Goal: Task Accomplishment & Management: Use online tool/utility

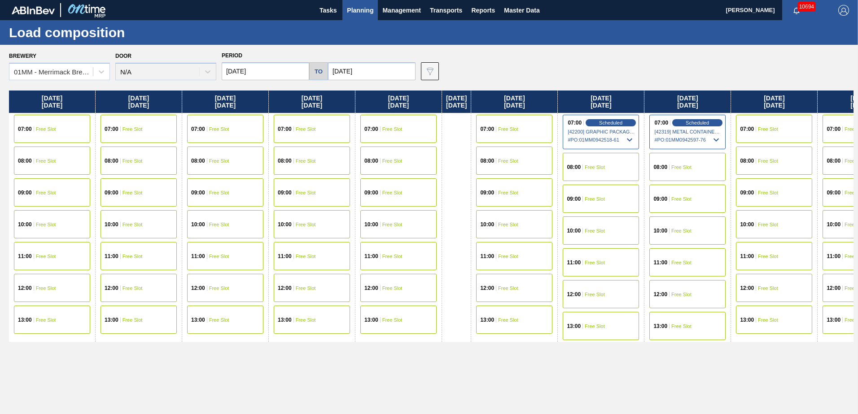
click at [358, 7] on span "Planning" at bounding box center [360, 10] width 26 height 11
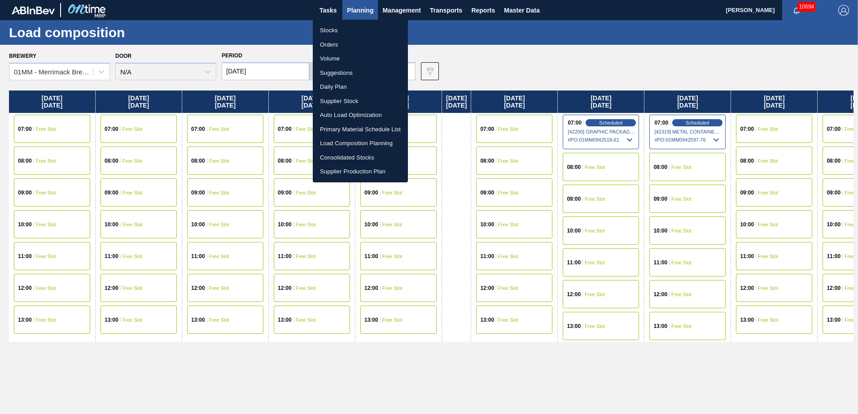
click at [334, 31] on li "Stocks" at bounding box center [360, 30] width 95 height 14
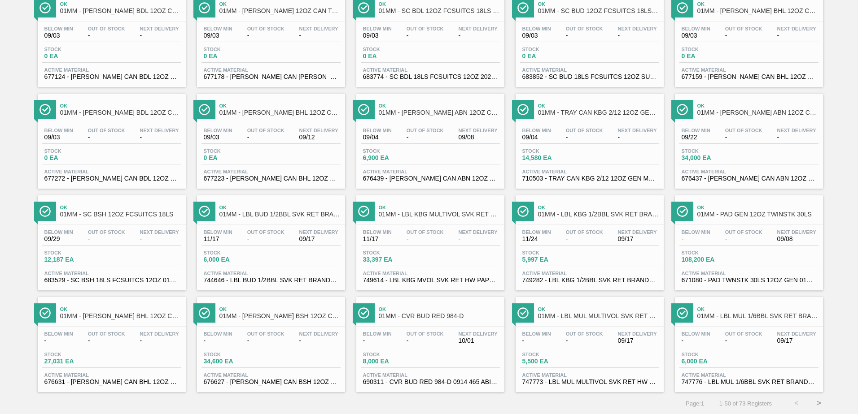
scroll to position [692, 0]
click at [815, 405] on button ">" at bounding box center [818, 403] width 22 height 22
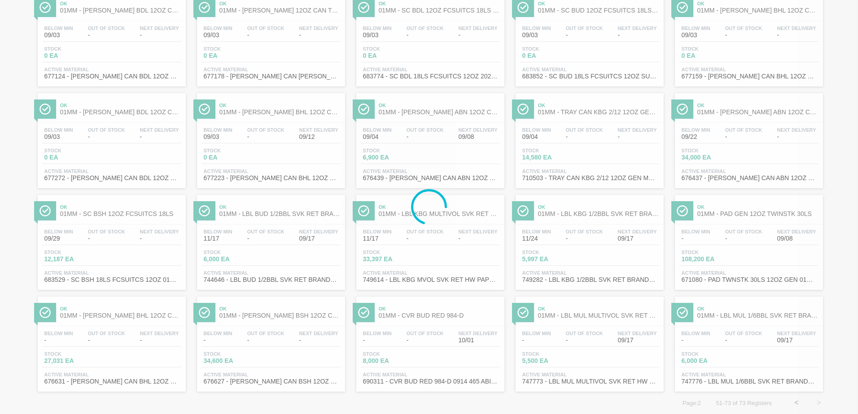
scroll to position [0, 0]
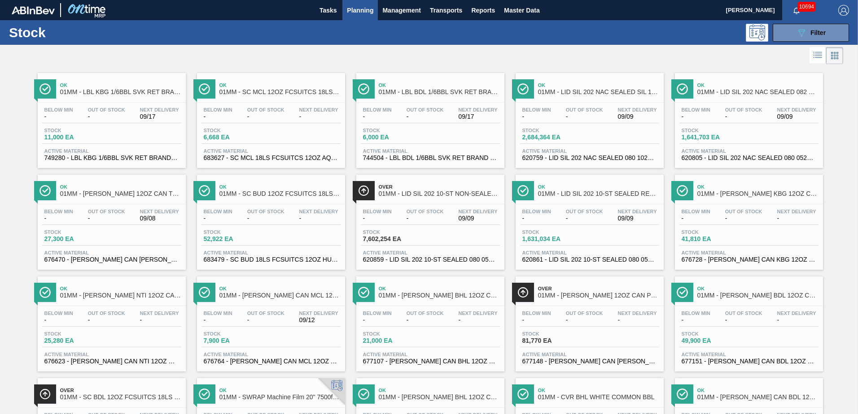
click at [106, 224] on div "Below Min - Out Of Stock - Next Delivery 09/08" at bounding box center [111, 217] width 139 height 16
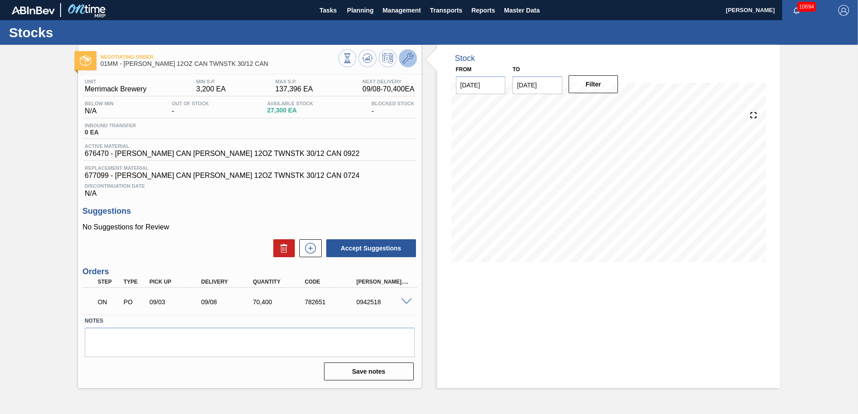
click at [406, 56] on icon at bounding box center [407, 58] width 11 height 11
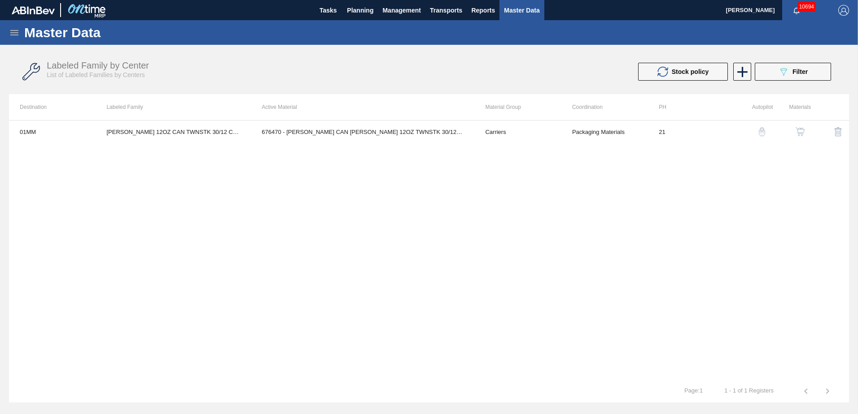
click at [796, 131] on img "button" at bounding box center [799, 131] width 9 height 9
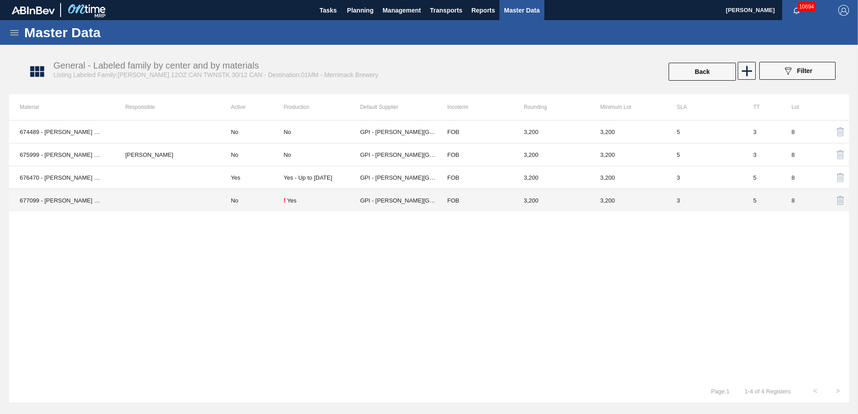
click at [497, 202] on td "FOB" at bounding box center [474, 200] width 76 height 23
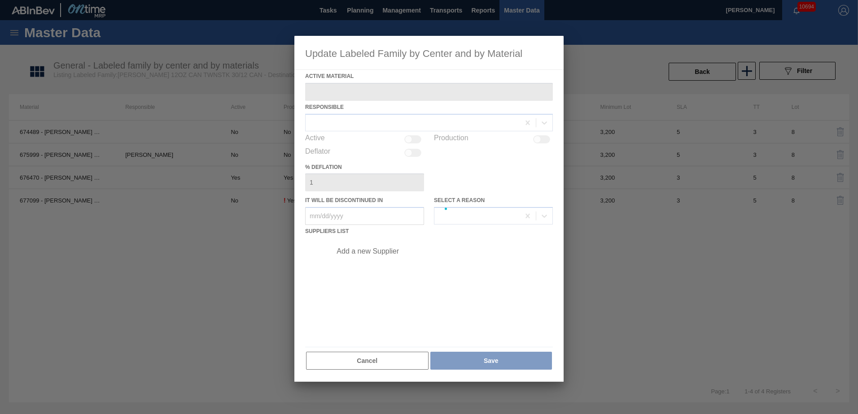
type Material "677099 - [PERSON_NAME] CAN [PERSON_NAME] 12OZ TWNSTK 30/12 CAN 0724"
checkbox input "true"
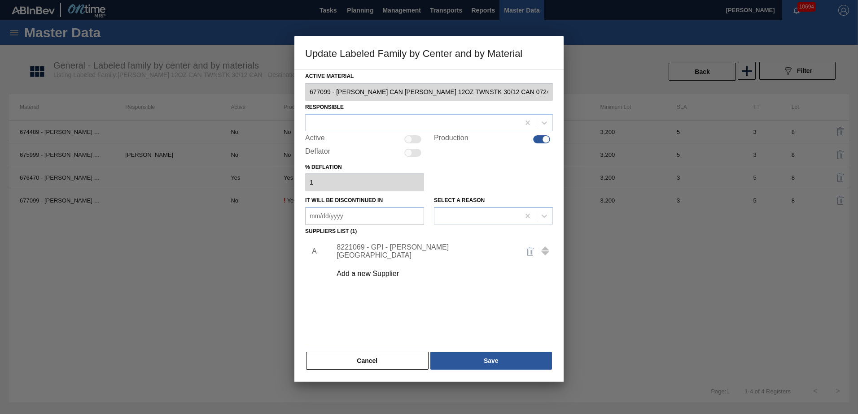
click at [410, 142] on div at bounding box center [409, 139] width 8 height 8
checkbox input "true"
click at [496, 359] on button "Save" at bounding box center [491, 361] width 122 height 18
click at [494, 361] on button "Save" at bounding box center [491, 361] width 122 height 18
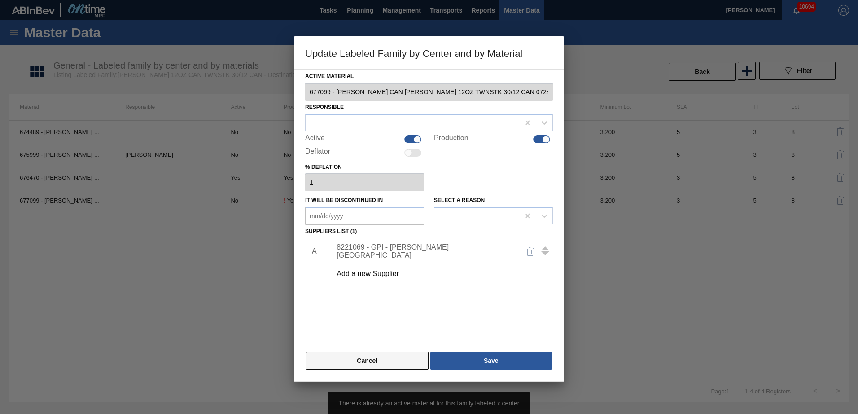
click at [374, 357] on button "Cancel" at bounding box center [367, 361] width 122 height 18
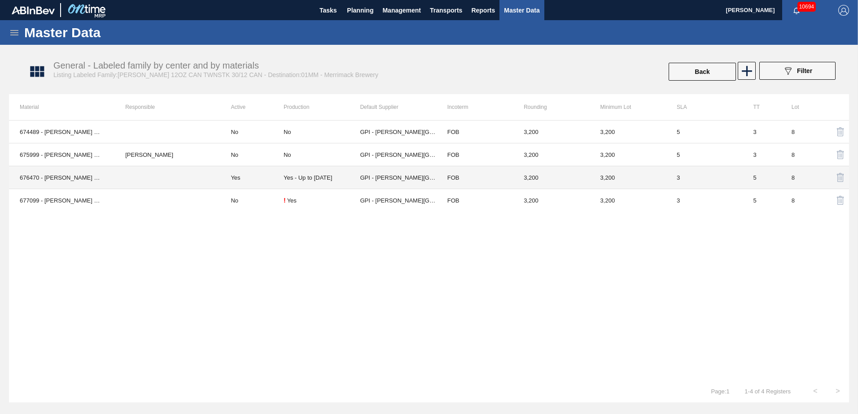
click at [486, 179] on td "FOB" at bounding box center [474, 177] width 76 height 23
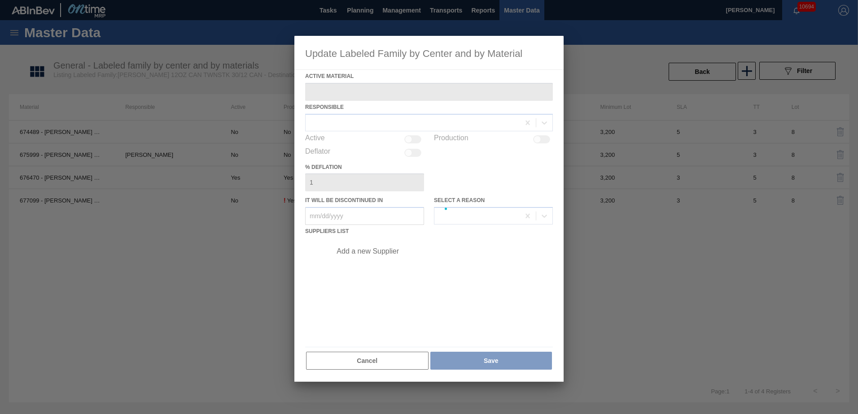
type Material "676470 - [PERSON_NAME] CAN [PERSON_NAME] 12OZ TWNSTK 30/12 CAN 0922"
checkbox input "true"
type in "[DATE]"
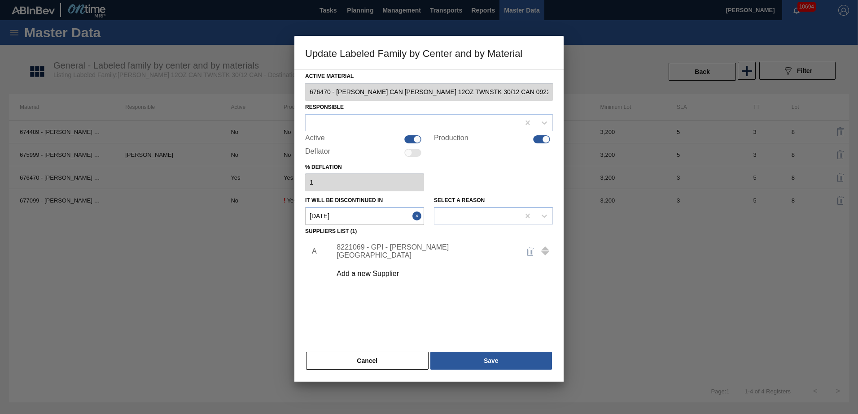
click at [545, 137] on div at bounding box center [546, 139] width 8 height 8
checkbox input "false"
click at [500, 362] on button "Save" at bounding box center [491, 361] width 122 height 18
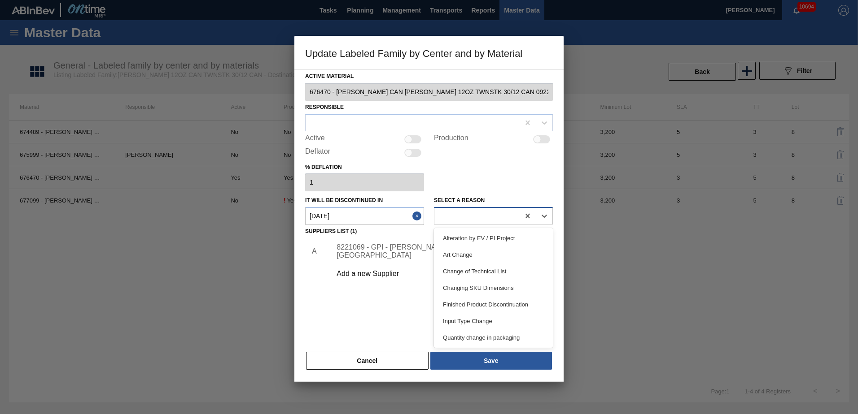
click at [477, 214] on div at bounding box center [476, 216] width 85 height 13
click at [448, 239] on div "Alteration by EV / PI Project" at bounding box center [493, 238] width 119 height 17
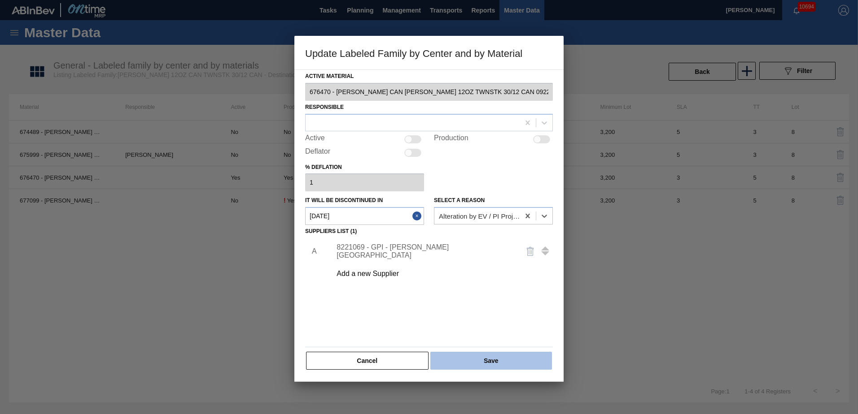
click at [478, 360] on button "Save" at bounding box center [491, 361] width 122 height 18
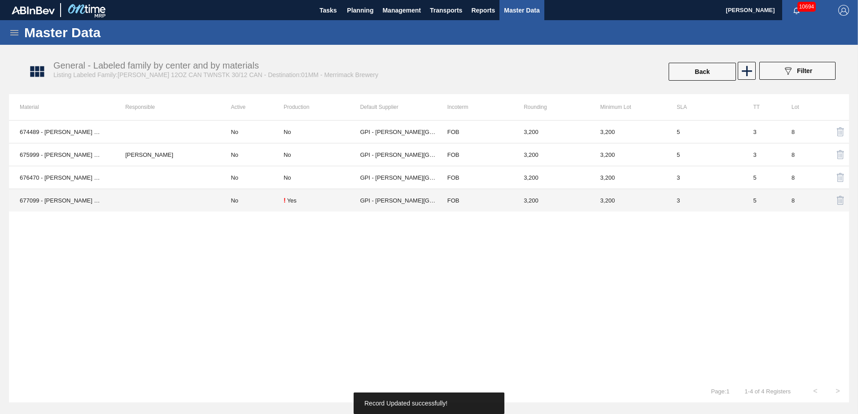
click at [431, 203] on td "GPI - [PERSON_NAME][GEOGRAPHIC_DATA]" at bounding box center [398, 200] width 76 height 23
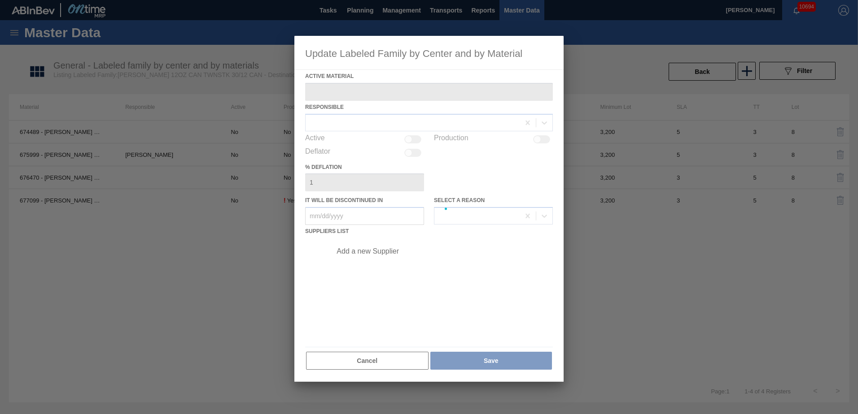
type Material "677099 - [PERSON_NAME] CAN [PERSON_NAME] 12OZ TWNSTK 30/12 CAN 0724"
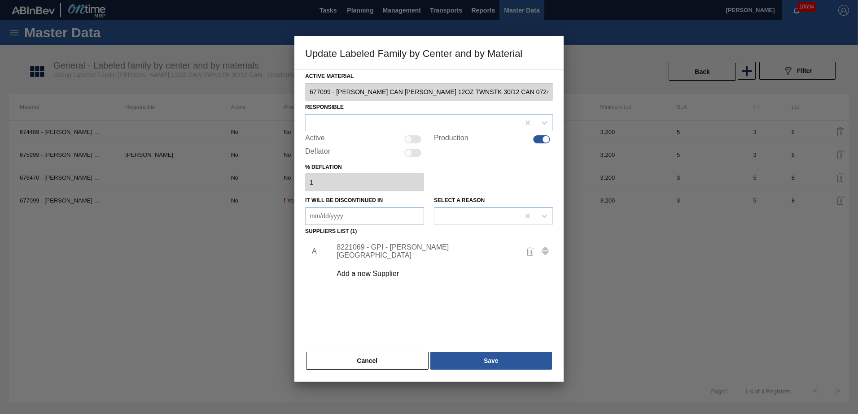
click at [545, 139] on div at bounding box center [546, 139] width 8 height 8
click at [545, 139] on div at bounding box center [541, 139] width 17 height 8
checkbox input "true"
click at [408, 138] on div at bounding box center [409, 139] width 8 height 8
checkbox input "true"
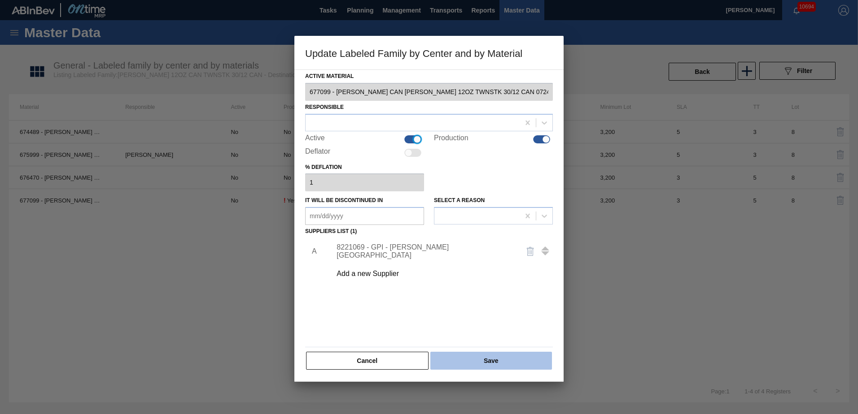
click at [488, 359] on button "Save" at bounding box center [491, 361] width 122 height 18
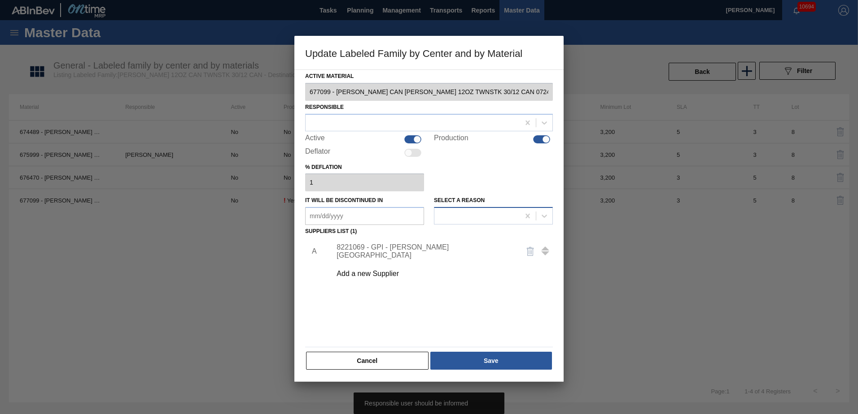
click at [485, 215] on div at bounding box center [476, 216] width 85 height 13
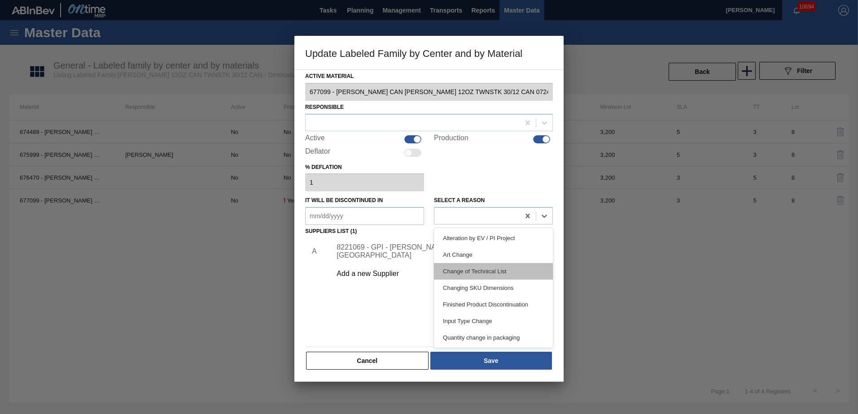
click at [472, 266] on div "Change of Technical List" at bounding box center [493, 271] width 119 height 17
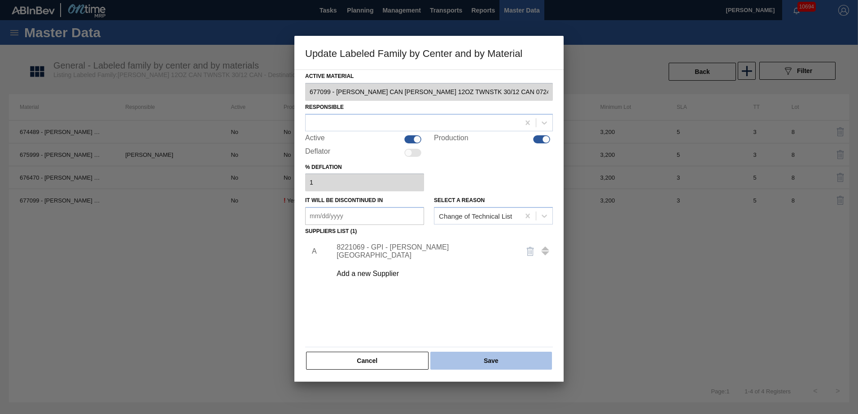
click at [484, 358] on button "Save" at bounding box center [491, 361] width 122 height 18
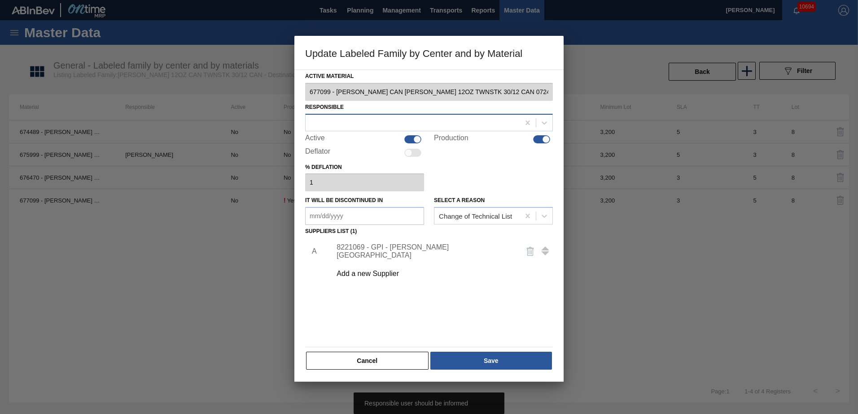
click at [479, 126] on div at bounding box center [412, 122] width 214 height 13
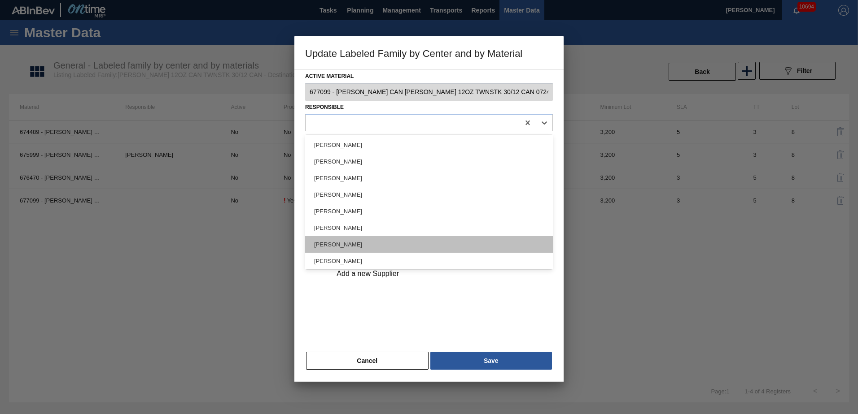
scroll to position [90, 0]
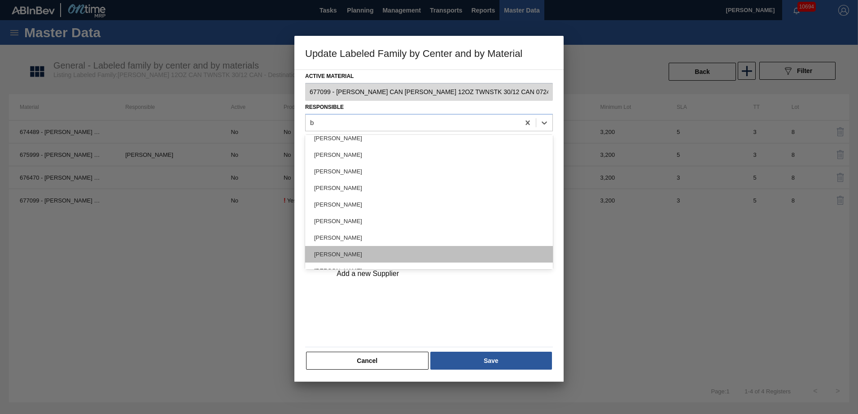
type input "bo"
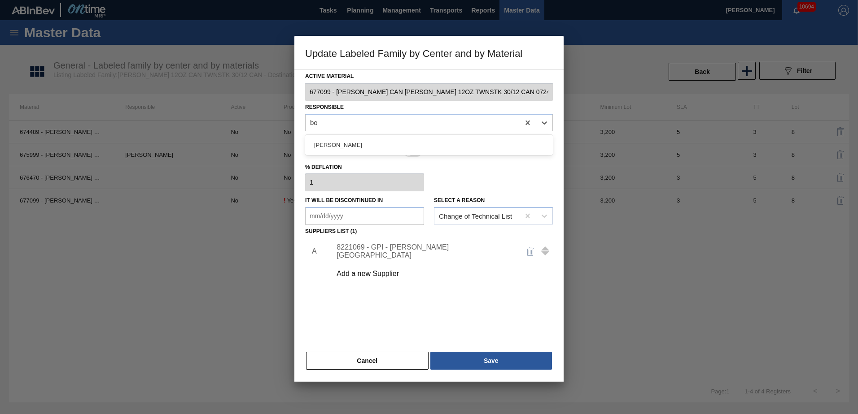
scroll to position [0, 0]
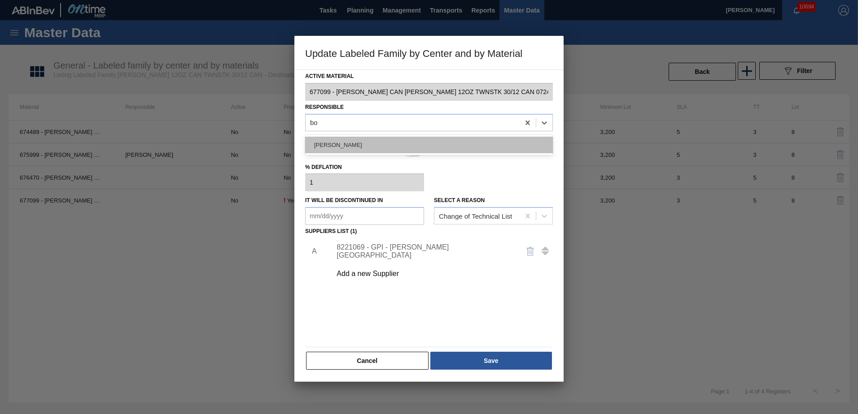
click at [337, 143] on div "[PERSON_NAME]" at bounding box center [429, 145] width 248 height 17
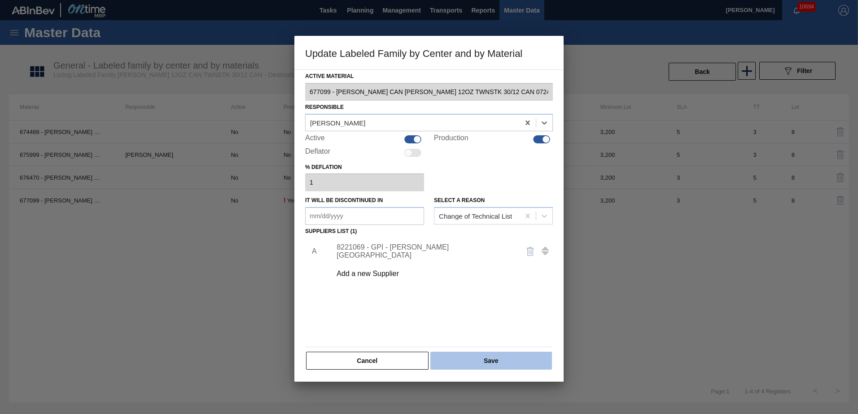
click at [514, 358] on button "Save" at bounding box center [491, 361] width 122 height 18
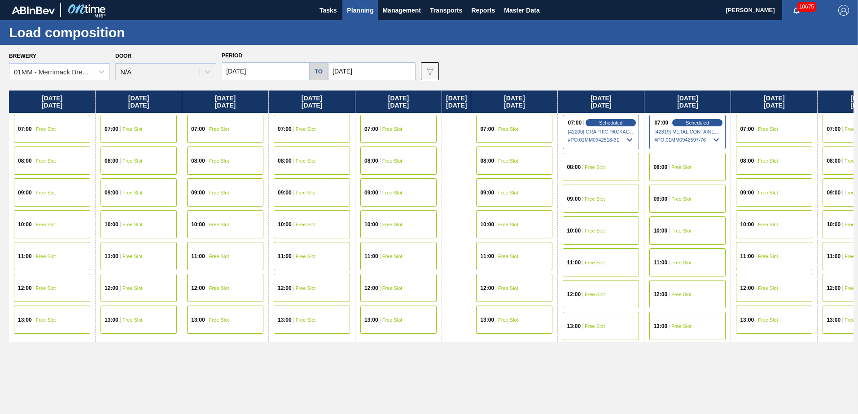
scroll to position [0, 757]
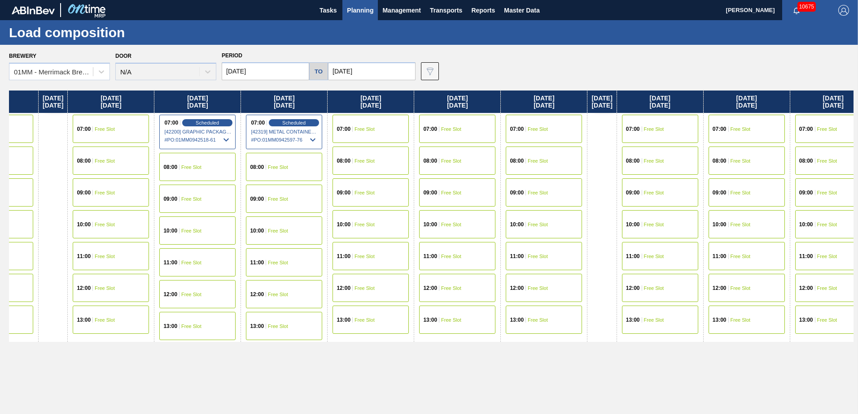
drag, startPoint x: 240, startPoint y: 226, endPoint x: 628, endPoint y: 217, distance: 389.0
click at [620, 217] on div "Monday 09/01/2025 07:00 Free Slot 08:00 Free Slot 09:00 Free Slot 10:00 Free Sl…" at bounding box center [431, 250] width 844 height 319
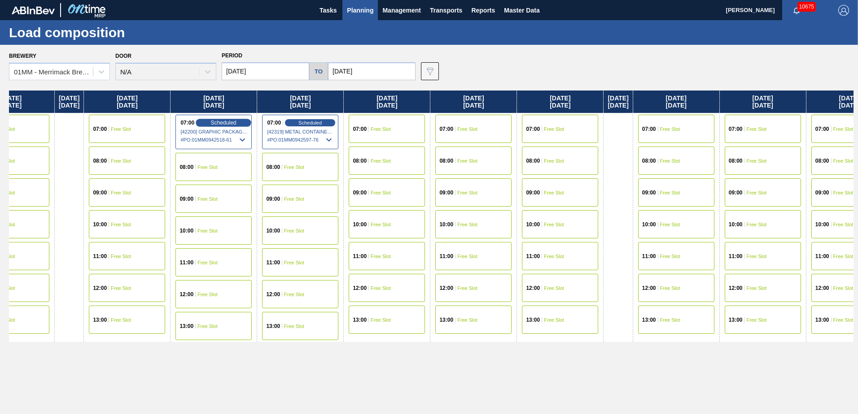
click at [229, 122] on span "Scheduled" at bounding box center [224, 123] width 26 height 6
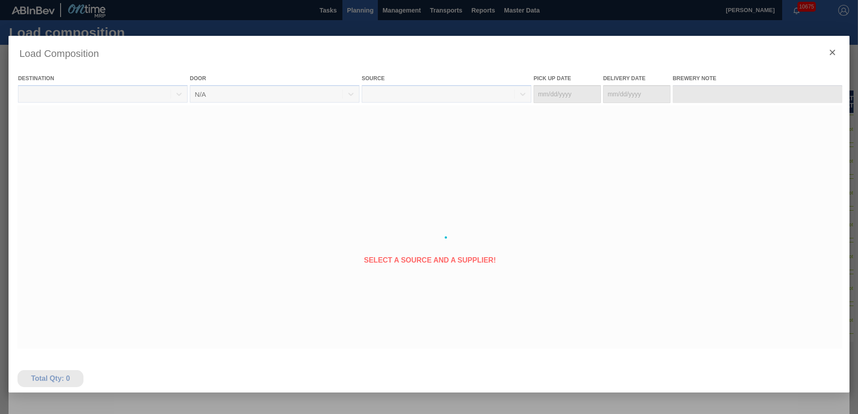
type Date "[DATE]"
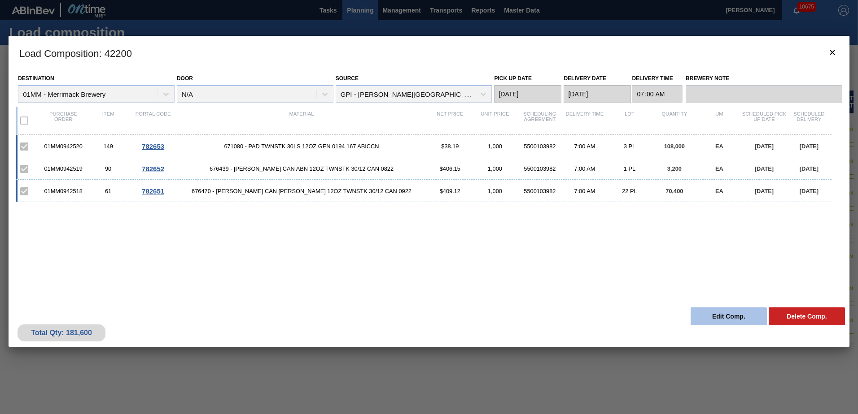
click at [726, 315] on button "Edit Comp." at bounding box center [728, 317] width 76 height 18
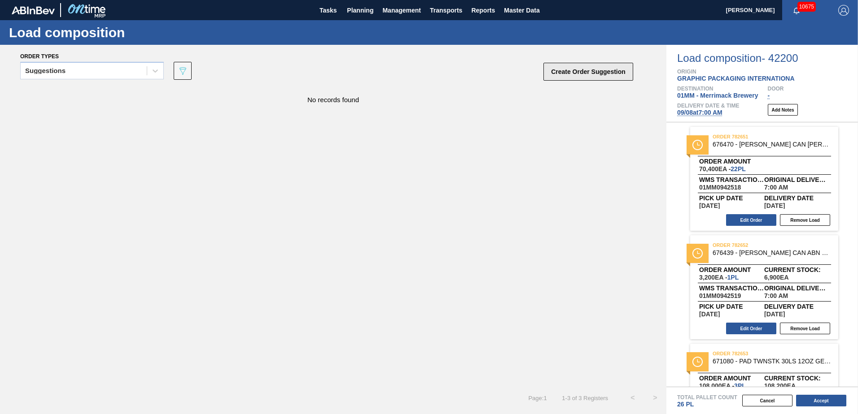
click at [592, 68] on button "Create Order Suggestion" at bounding box center [588, 72] width 90 height 18
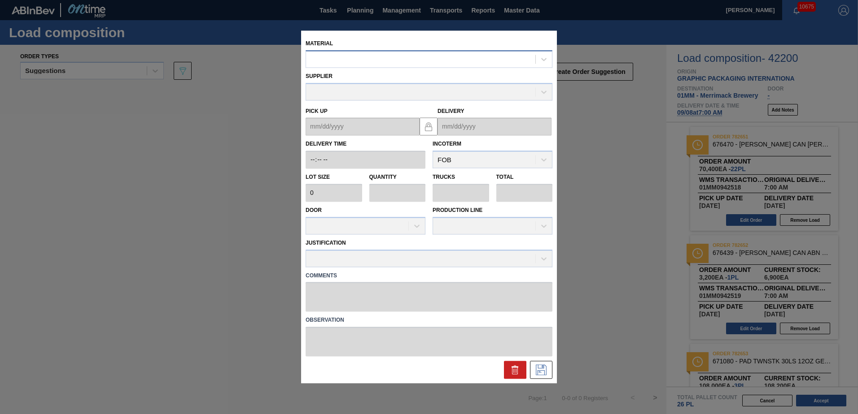
click at [397, 57] on div at bounding box center [420, 59] width 229 height 13
type input "677099"
type input "3,200"
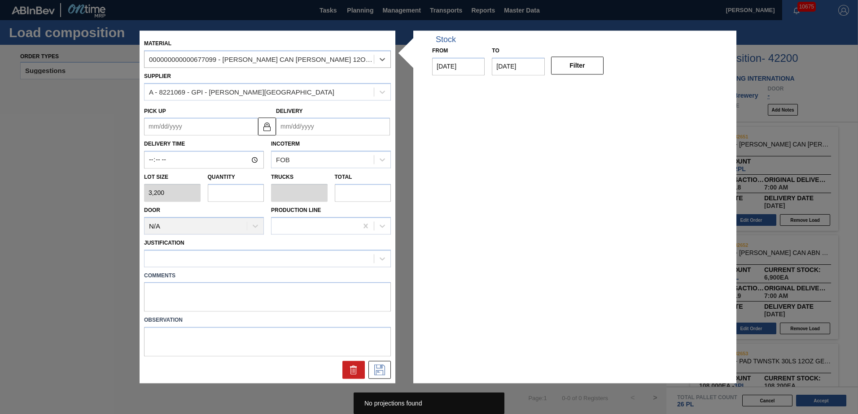
click at [334, 126] on input "Delivery" at bounding box center [333, 127] width 114 height 18
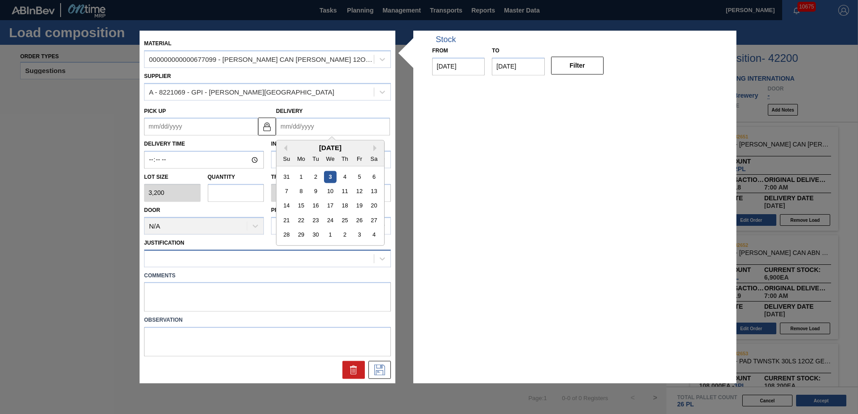
click at [331, 261] on div at bounding box center [258, 258] width 229 height 13
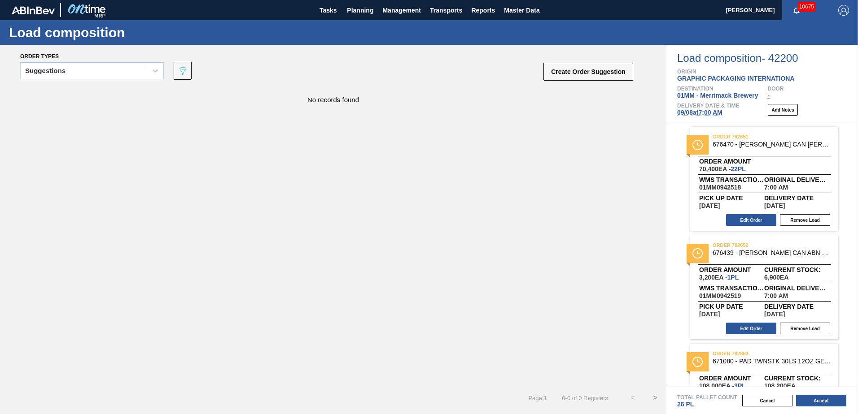
click at [261, 139] on div "No records found" at bounding box center [333, 237] width 666 height 300
click at [360, 11] on span "Planning" at bounding box center [360, 10] width 26 height 11
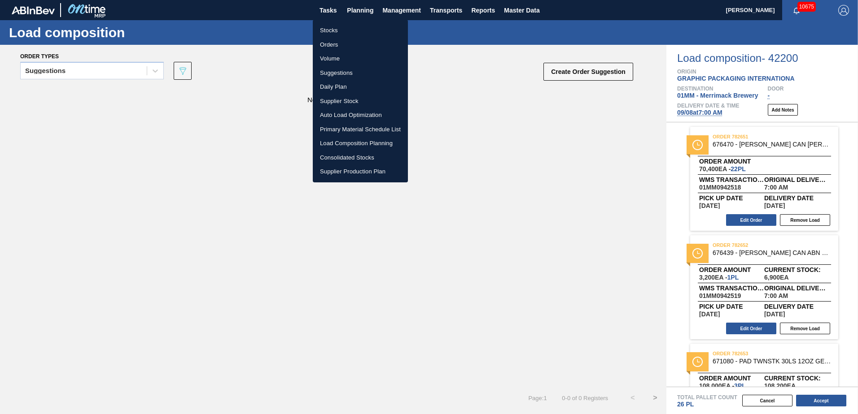
click at [341, 74] on li "Suggestions" at bounding box center [360, 73] width 95 height 14
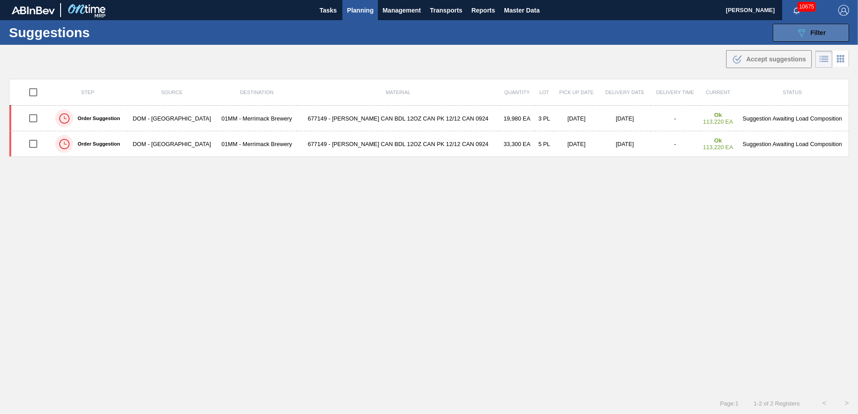
click at [820, 35] on span "Filter" at bounding box center [817, 32] width 15 height 7
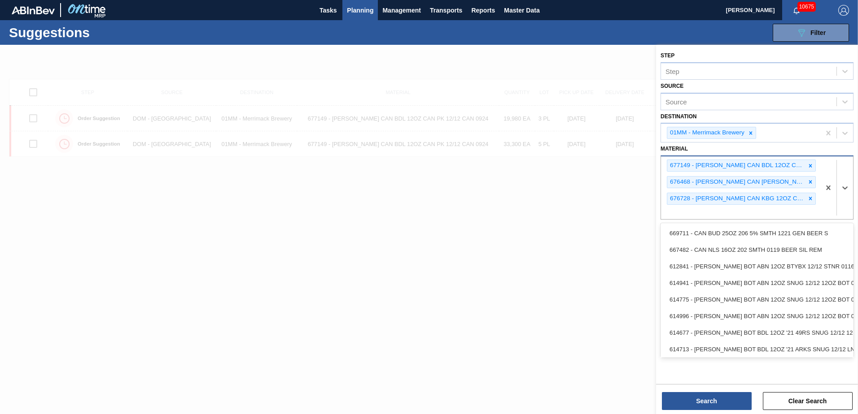
click at [789, 213] on div "677149 - CARR CAN BDL 12OZ CAN PK 12/12 CAN 0924 676468 - CARR CAN BUD 12OZ CAN…" at bounding box center [740, 188] width 159 height 63
type input "677099"
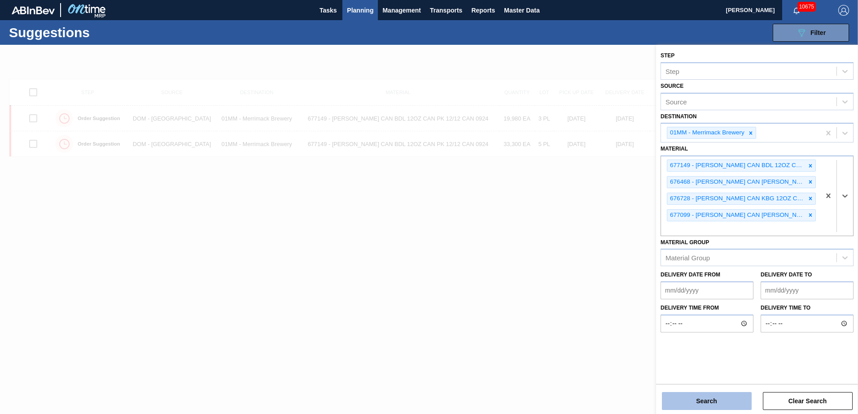
click at [714, 403] on button "Search" at bounding box center [707, 401] width 90 height 18
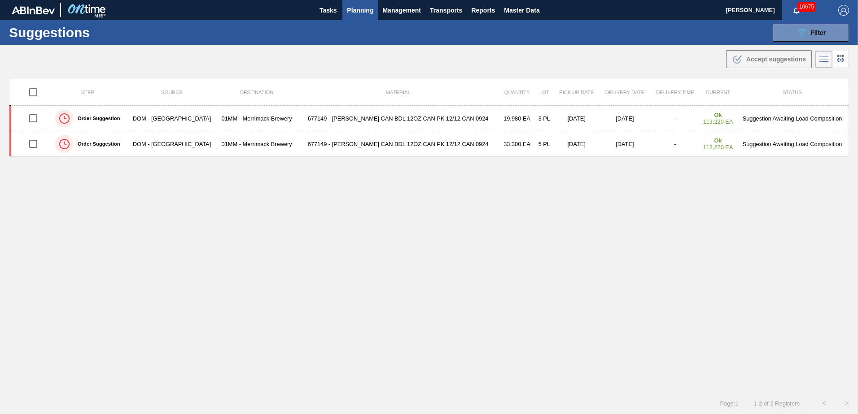
click at [425, 208] on div "Step Source Destination Material Quantity Lot Pick up Date Delivery Date Delive…" at bounding box center [429, 228] width 840 height 298
click at [498, 213] on div "Step Source Destination Material Quantity Lot Pick up Date Delivery Date Delive…" at bounding box center [429, 228] width 840 height 298
